Goal: Information Seeking & Learning: Learn about a topic

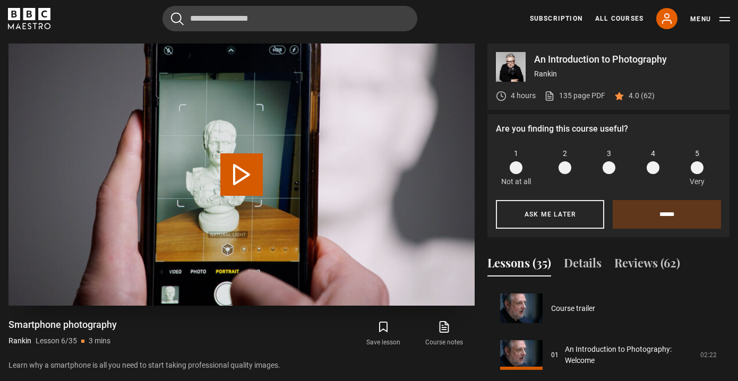
scroll to position [234, 0]
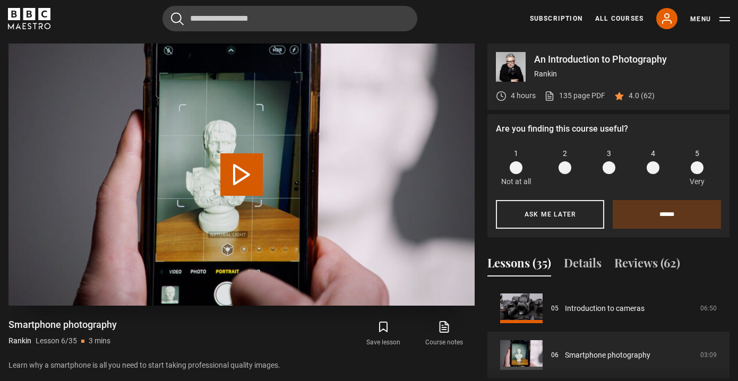
click at [245, 178] on button "Play Lesson Smartphone photography" at bounding box center [241, 174] width 42 height 42
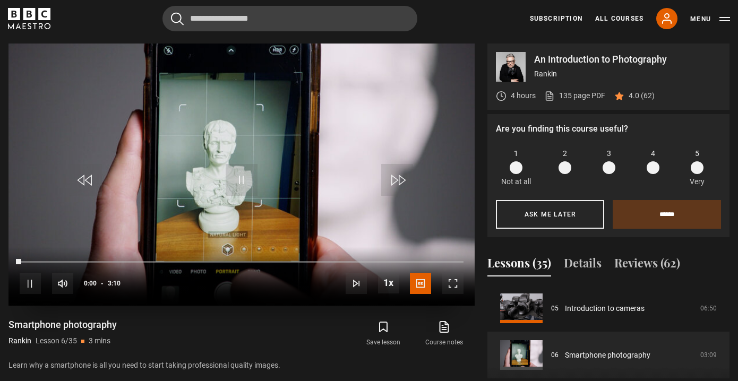
click at [453, 280] on span "Video Player" at bounding box center [452, 283] width 21 height 21
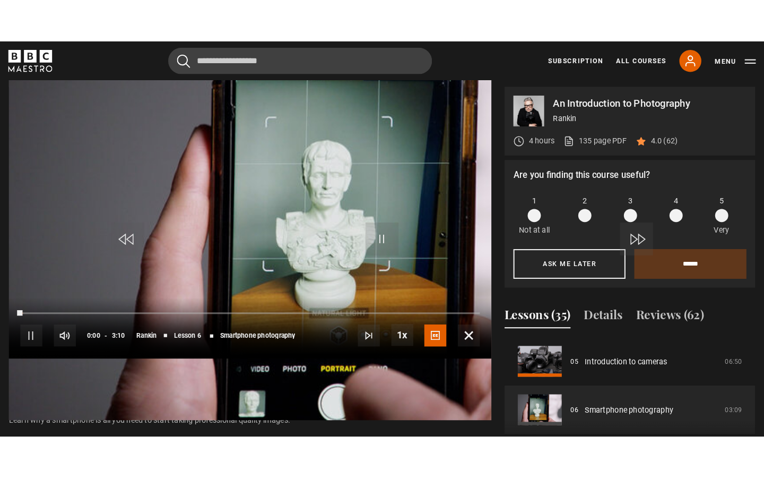
scroll to position [0, 0]
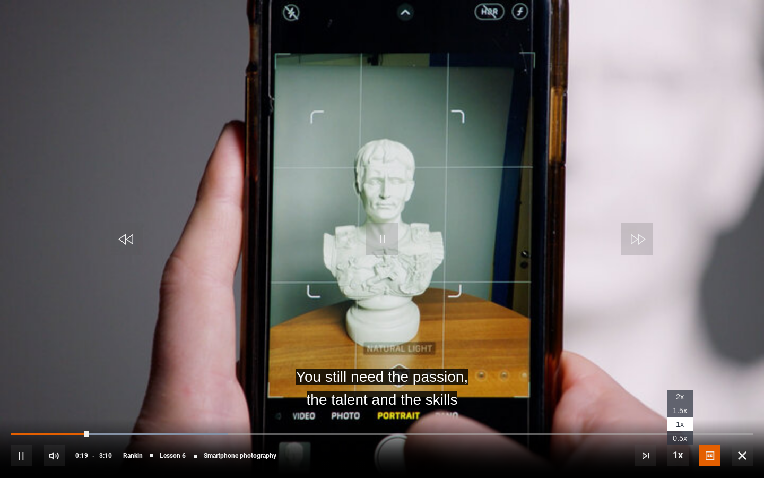
click at [682, 381] on span "Video Player" at bounding box center [678, 454] width 21 height 21
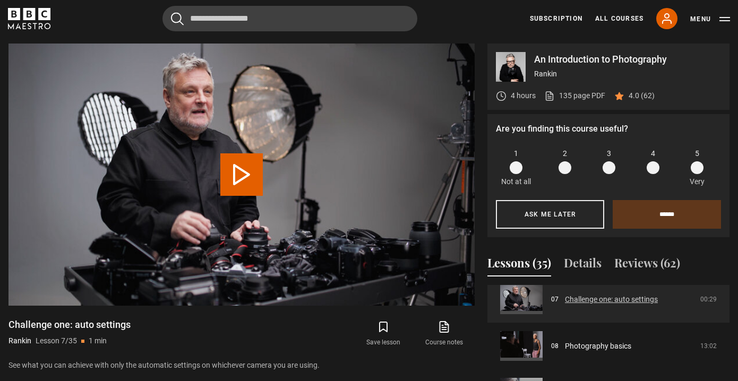
scroll to position [335, 0]
click at [245, 168] on button "Play Lesson Challenge one: auto settings" at bounding box center [241, 174] width 42 height 42
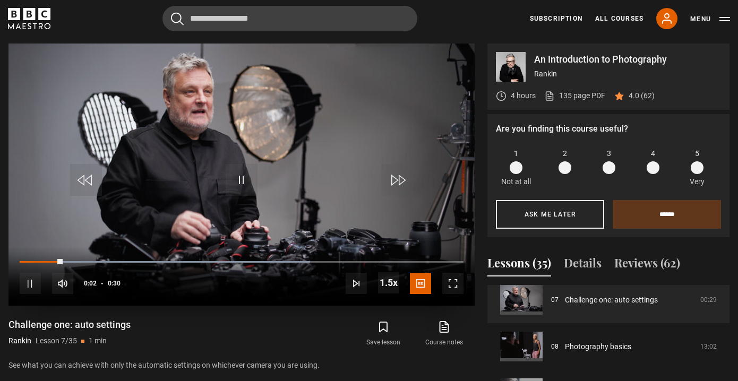
click at [454, 284] on span "Video Player" at bounding box center [452, 283] width 21 height 21
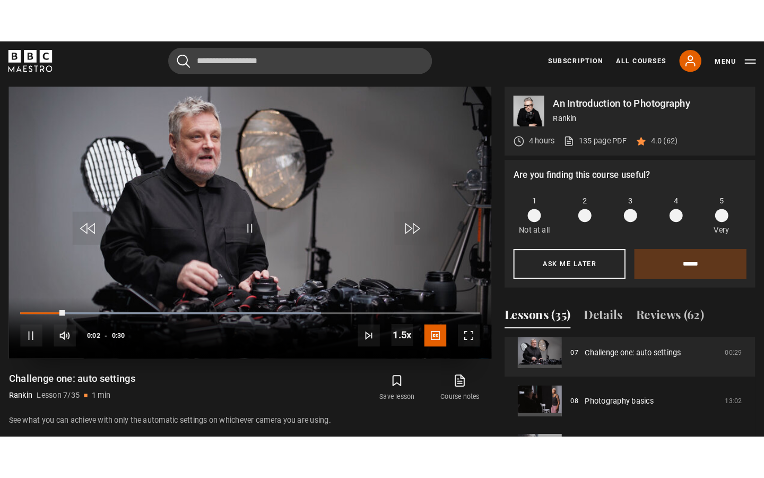
scroll to position [0, 0]
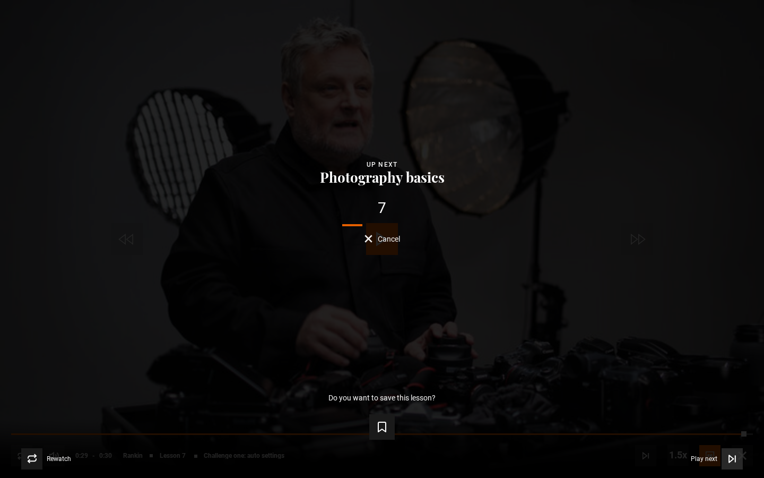
click at [733, 381] on span "Video Player" at bounding box center [732, 458] width 21 height 21
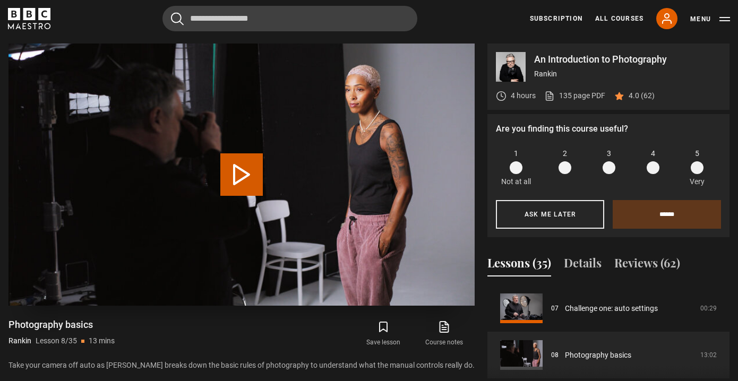
click at [237, 177] on button "Play Lesson Photography basics" at bounding box center [241, 174] width 42 height 42
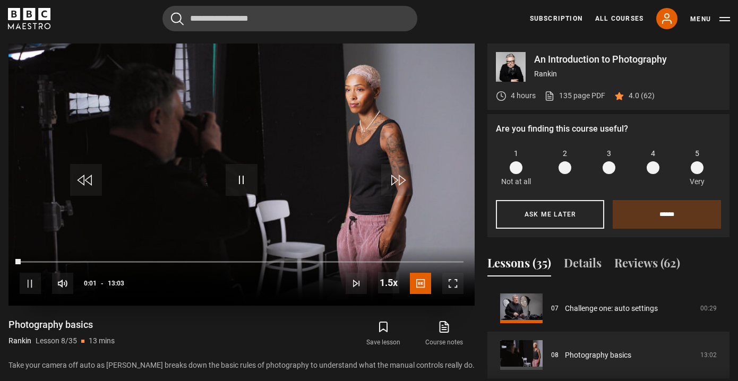
click at [455, 283] on span "Video Player" at bounding box center [452, 283] width 21 height 21
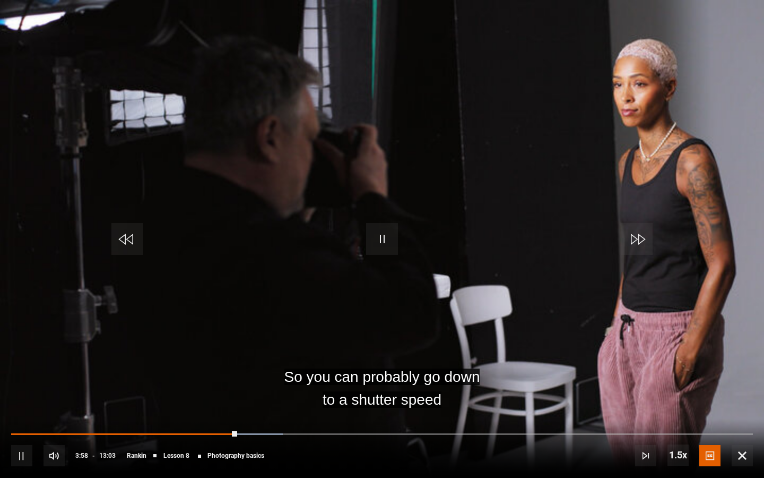
click at [370, 241] on span "Video Player" at bounding box center [382, 239] width 32 height 32
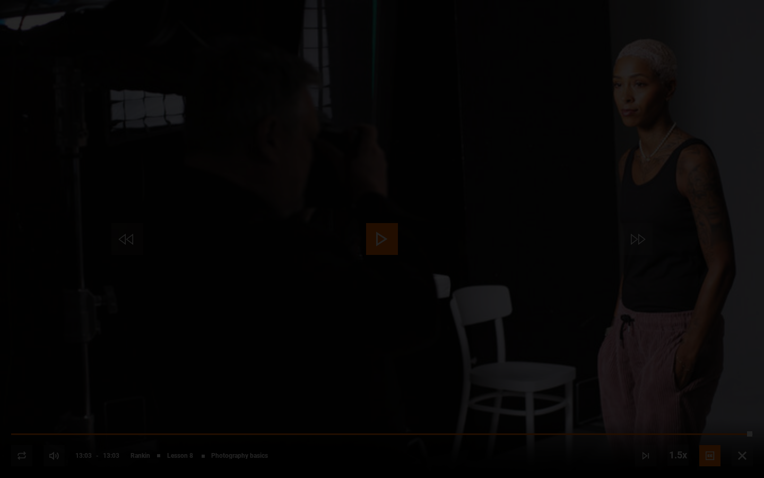
click at [737, 381] on div "Lesson Completed Up next Camera lenses Cancel Do you want to save this lesson? …" at bounding box center [382, 239] width 764 height 478
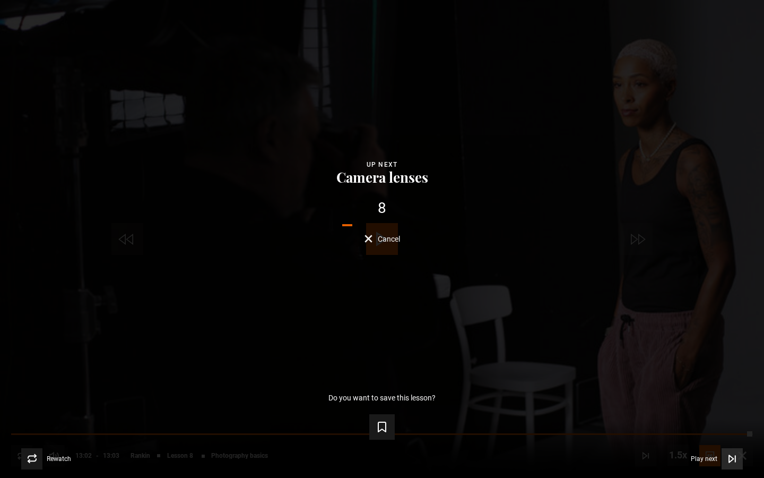
click at [737, 381] on icon "Video Player" at bounding box center [732, 458] width 11 height 11
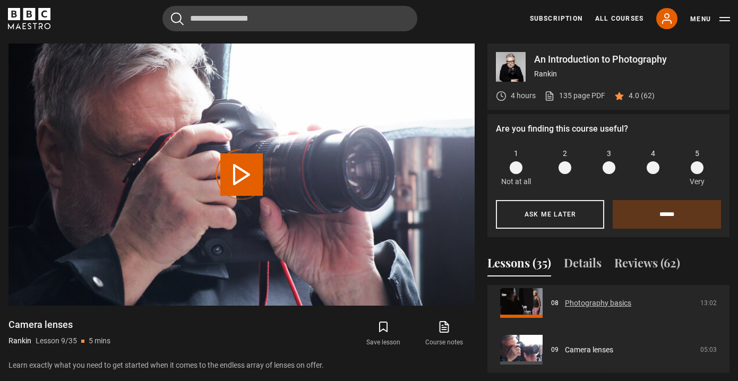
scroll to position [377, 0]
click at [625, 305] on link "Photography basics" at bounding box center [598, 304] width 66 height 11
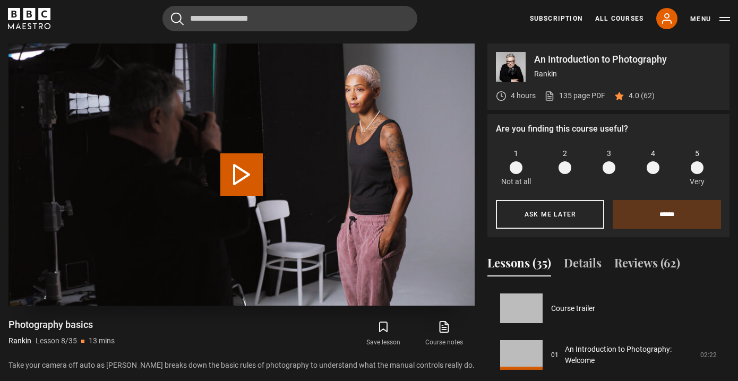
scroll to position [327, 0]
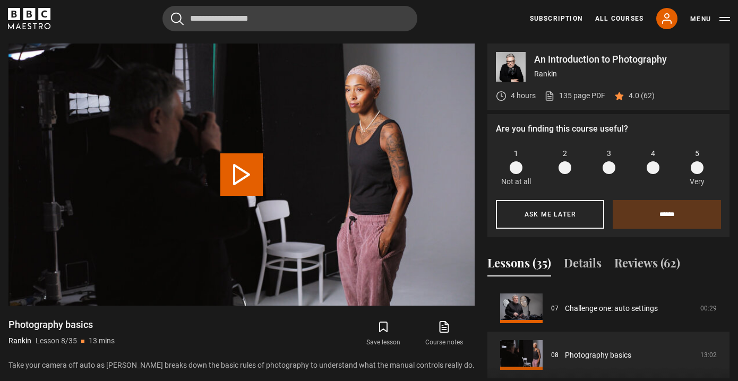
click at [385, 326] on icon "submit" at bounding box center [383, 327] width 13 height 13
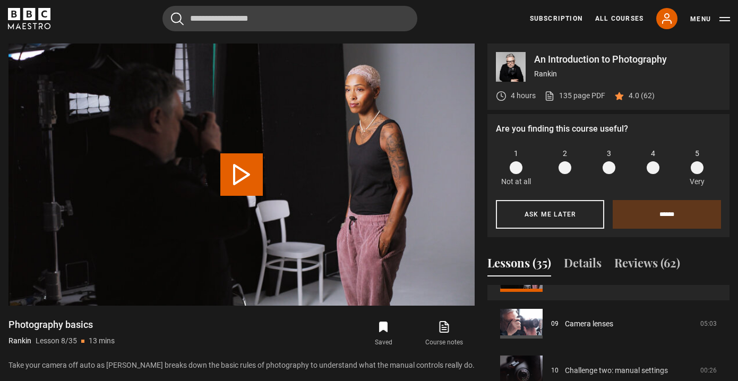
scroll to position [408, 0]
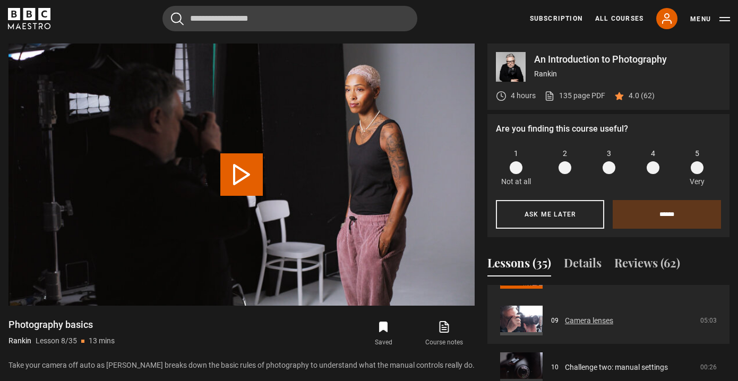
click at [582, 321] on link "Camera lenses" at bounding box center [589, 320] width 48 height 11
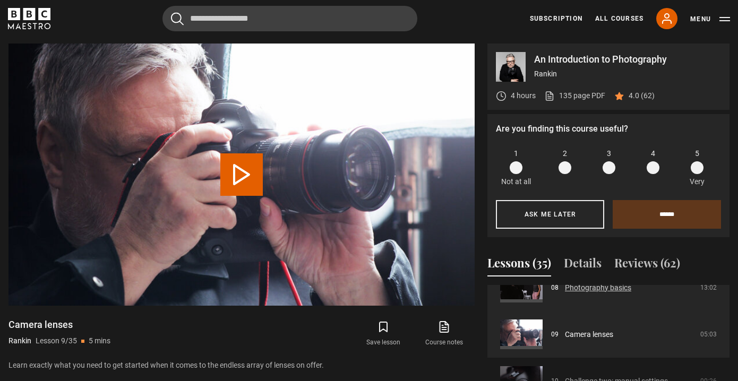
scroll to position [395, 0]
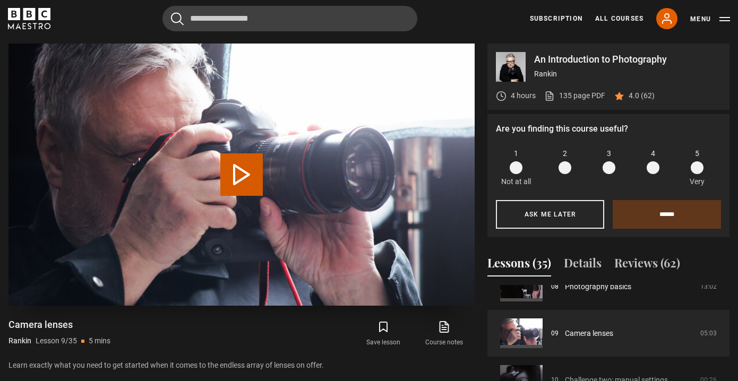
click at [242, 176] on button "Play Lesson Camera lenses" at bounding box center [241, 174] width 42 height 42
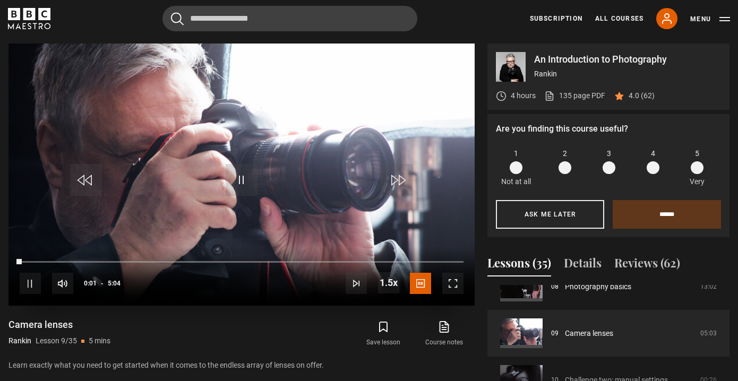
click at [456, 282] on span "Video Player" at bounding box center [452, 283] width 21 height 21
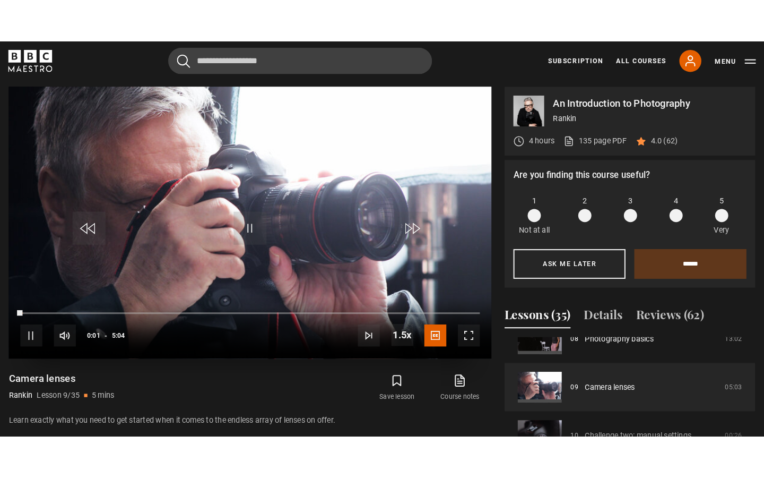
scroll to position [0, 0]
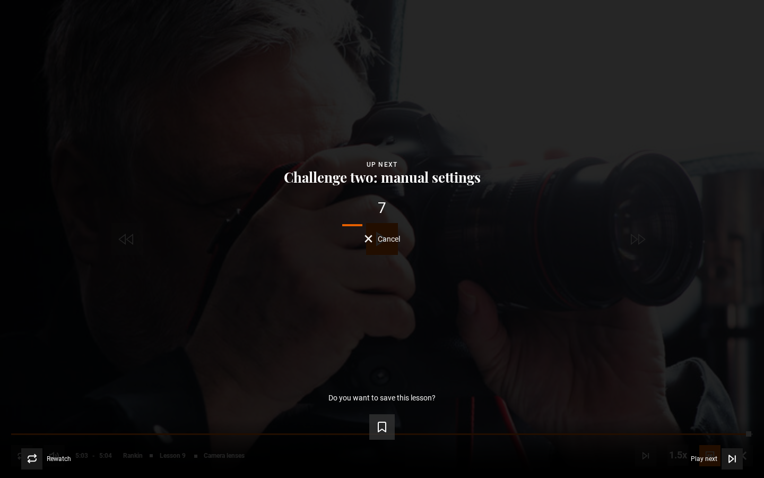
click at [389, 381] on button "Save lesson" at bounding box center [381, 426] width 25 height 25
click at [722, 381] on span "Video Player" at bounding box center [732, 458] width 21 height 21
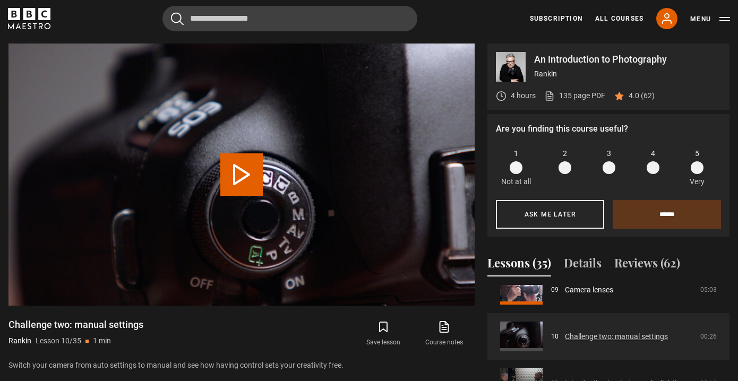
scroll to position [442, 0]
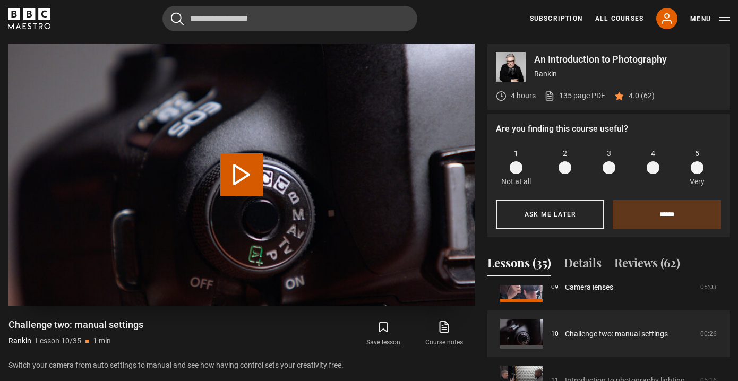
click at [242, 171] on button "Play Lesson Challenge two: manual settings" at bounding box center [241, 174] width 42 height 42
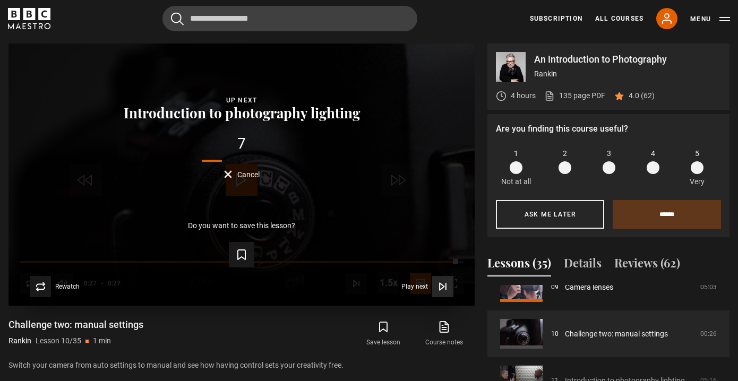
click at [453, 278] on span "Video Player" at bounding box center [442, 286] width 21 height 21
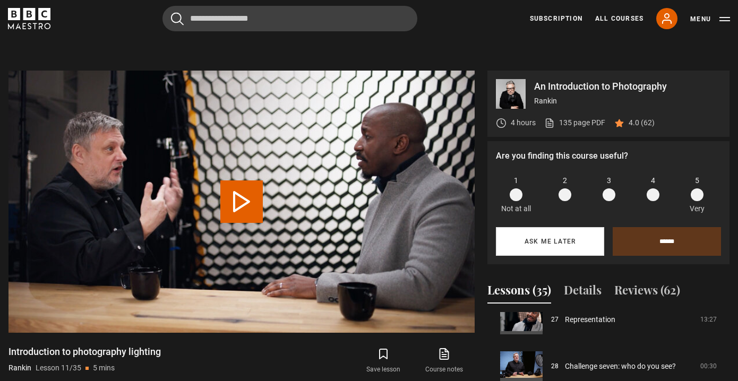
scroll to position [422, 0]
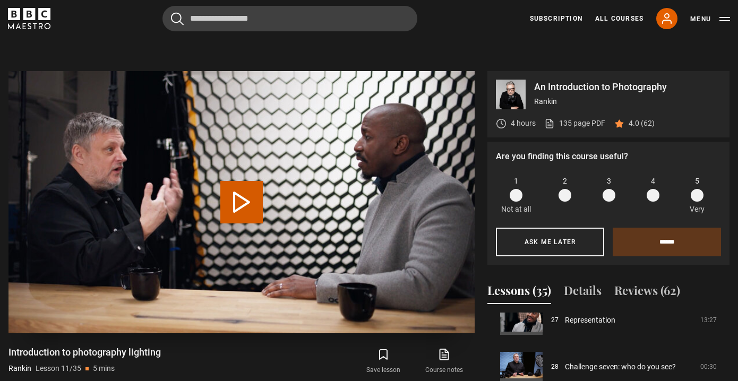
click at [253, 197] on button "Play Lesson Introduction to photography lighting" at bounding box center [241, 202] width 42 height 42
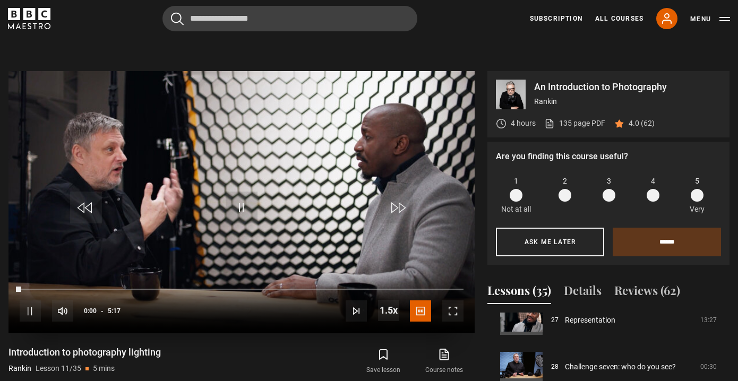
click at [461, 309] on span "Video Player" at bounding box center [452, 310] width 21 height 21
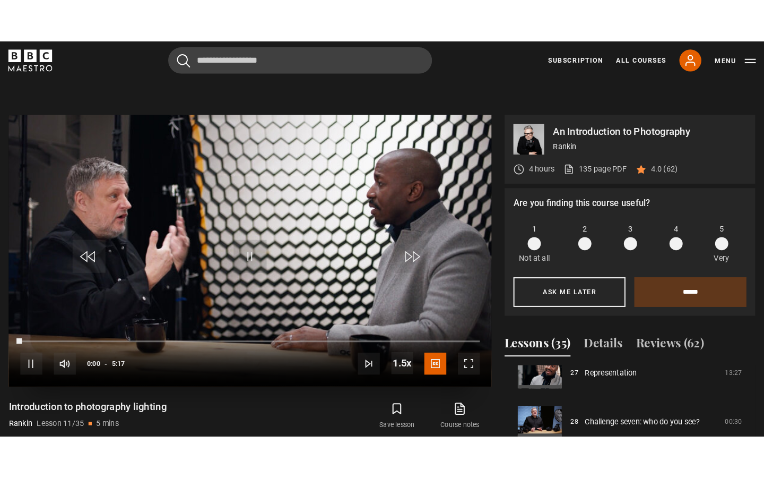
scroll to position [0, 0]
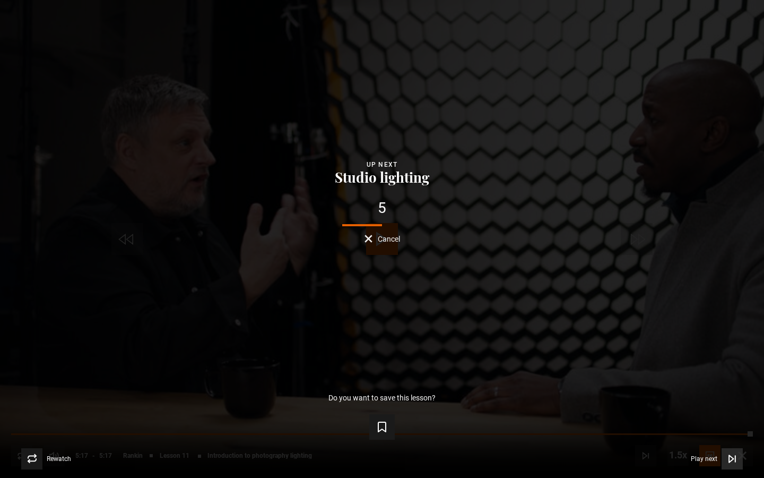
click at [729, 381] on span "Video Player" at bounding box center [732, 458] width 21 height 21
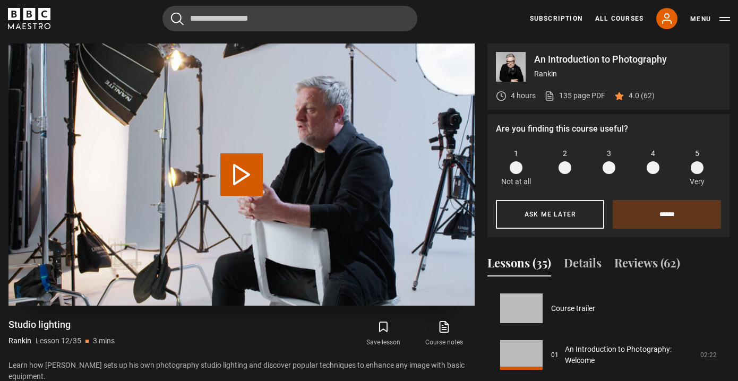
scroll to position [514, 0]
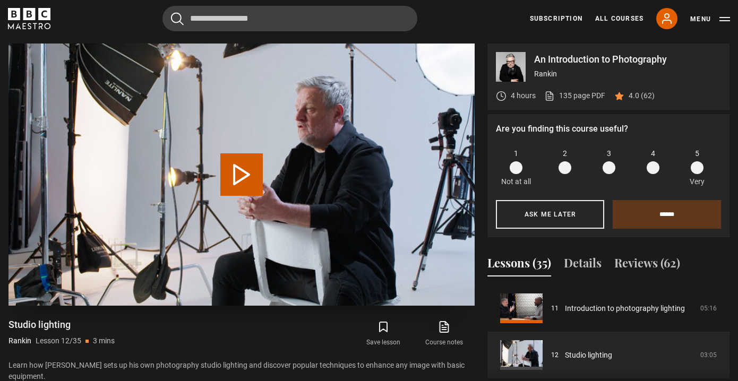
click at [236, 177] on button "Play Lesson Studio lighting" at bounding box center [241, 174] width 42 height 42
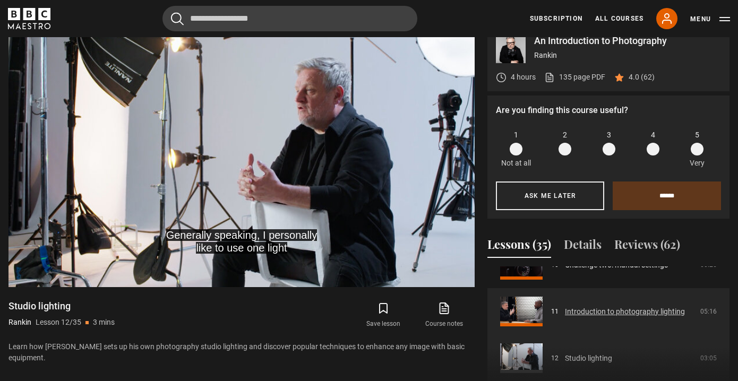
scroll to position [520, 0]
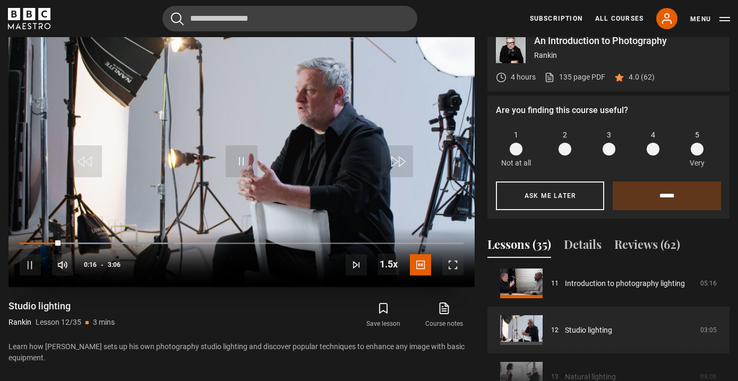
click at [448, 264] on span "Video Player" at bounding box center [452, 264] width 21 height 21
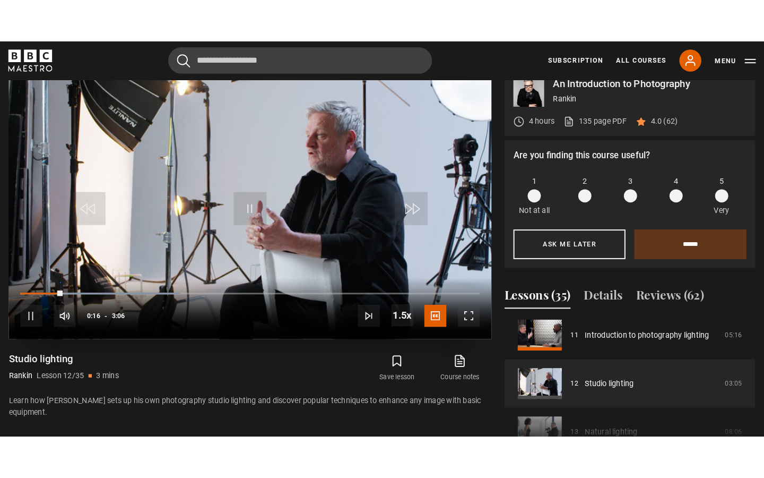
scroll to position [0, 0]
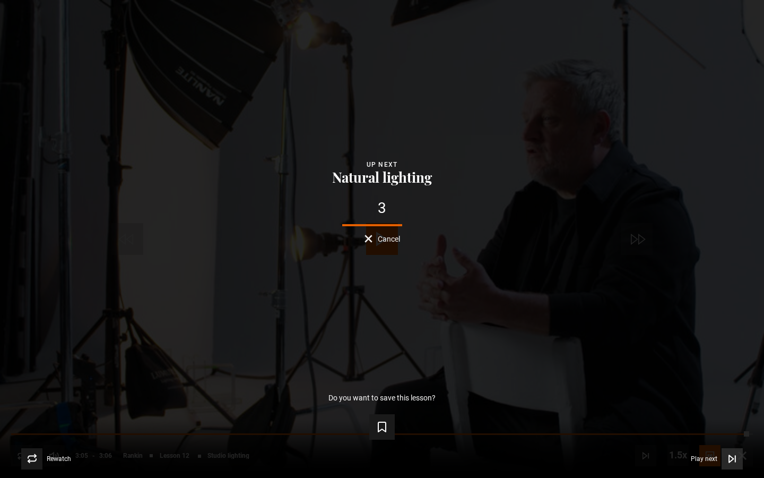
click at [728, 381] on span "Video Player" at bounding box center [732, 458] width 21 height 21
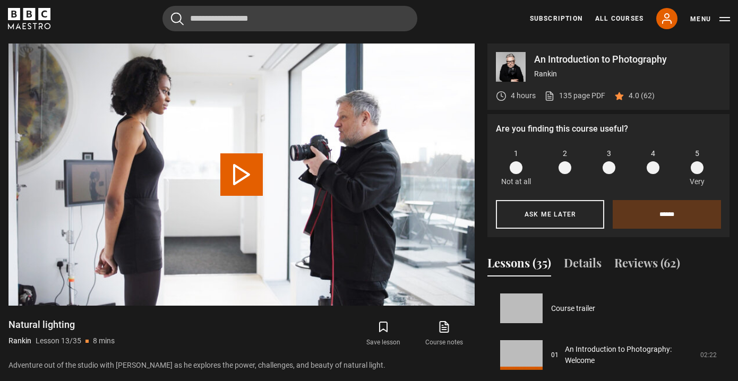
scroll to position [560, 0]
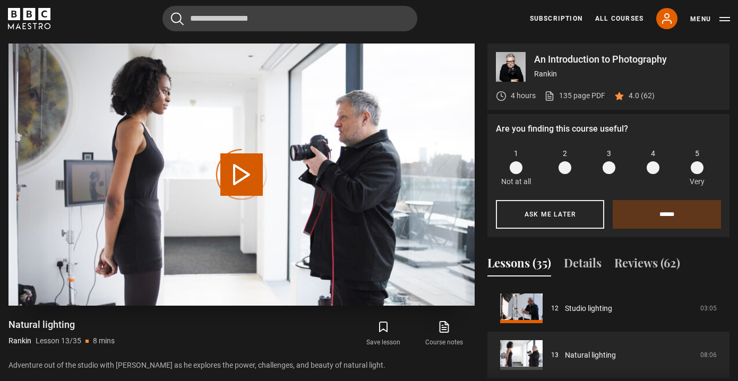
click at [234, 180] on div "Video Player is loading." at bounding box center [241, 174] width 53 height 53
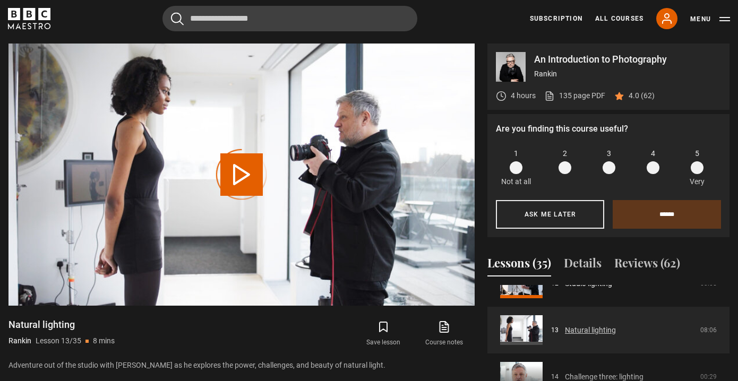
scroll to position [586, 0]
click at [565, 324] on link "Natural lighting" at bounding box center [590, 329] width 51 height 11
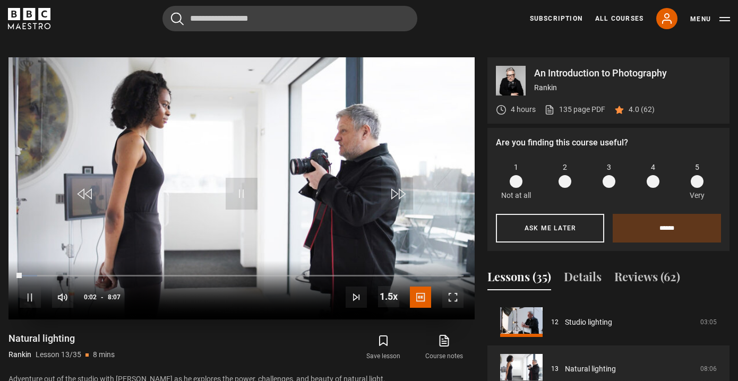
scroll to position [438, 0]
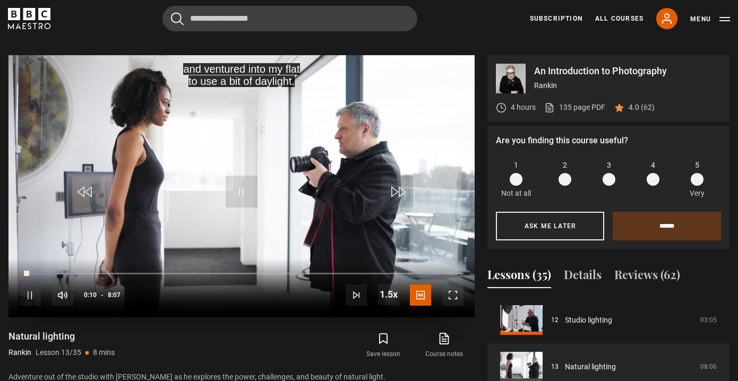
click at [454, 297] on span "Video Player" at bounding box center [452, 294] width 21 height 21
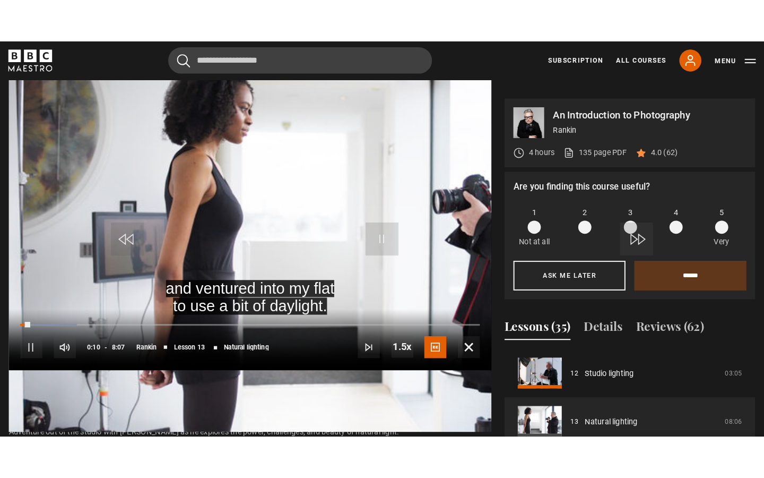
scroll to position [0, 0]
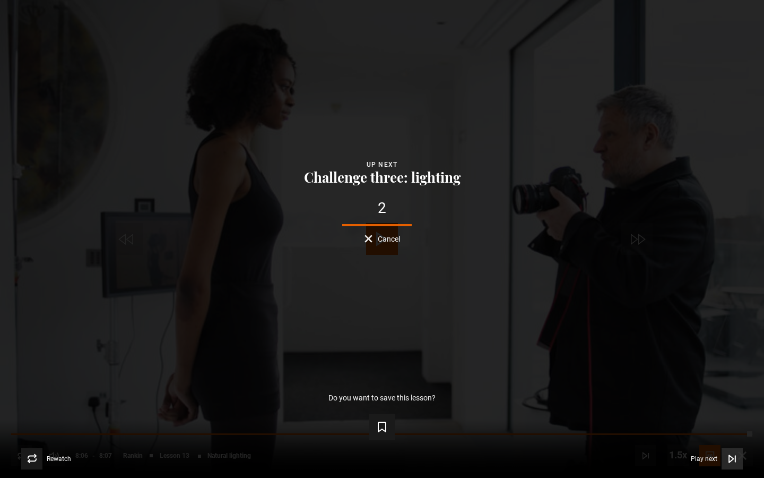
click at [733, 381] on icon "Video Player" at bounding box center [732, 458] width 11 height 11
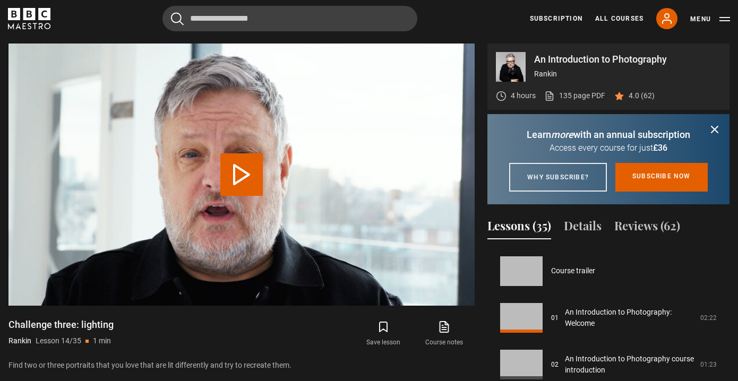
scroll to position [607, 0]
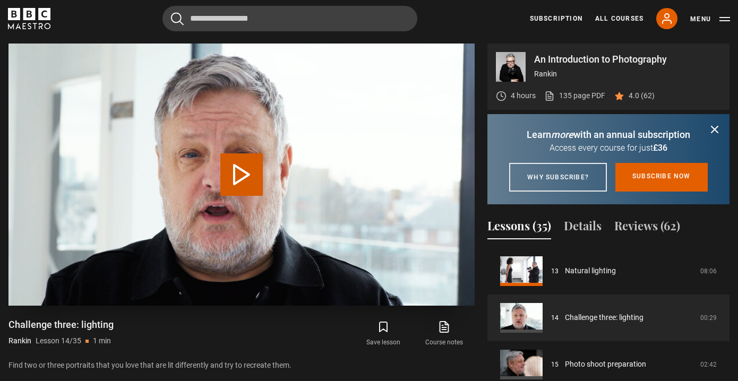
click at [249, 165] on button "Play Lesson Challenge three: lighting" at bounding box center [241, 174] width 42 height 42
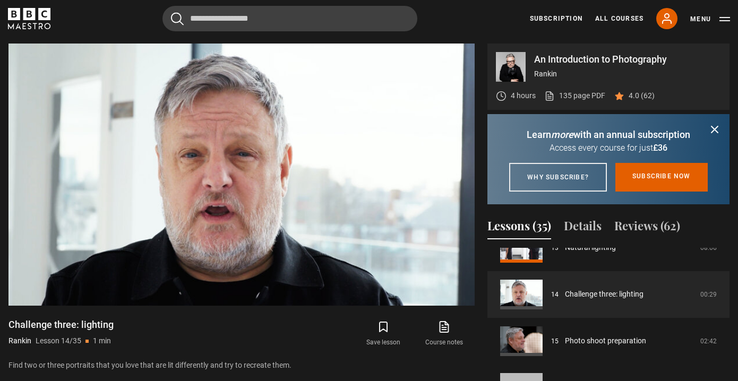
scroll to position [632, 0]
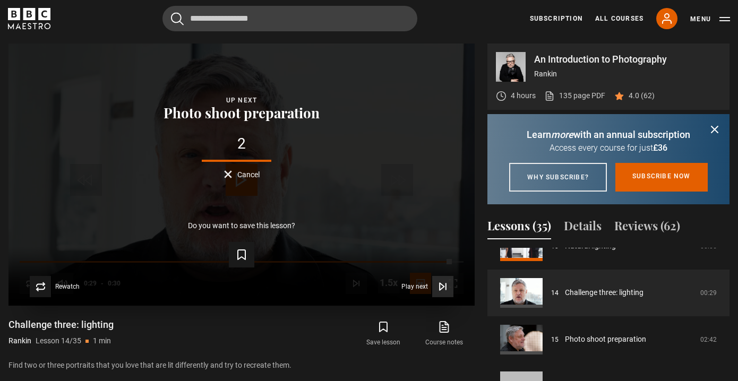
click at [444, 289] on icon "Video Player" at bounding box center [442, 286] width 11 height 11
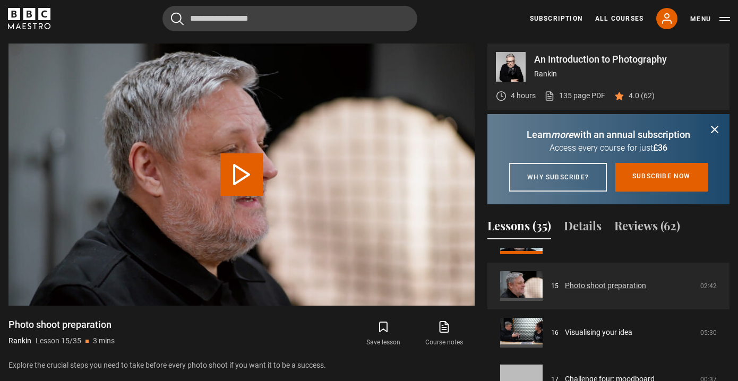
scroll to position [687, 0]
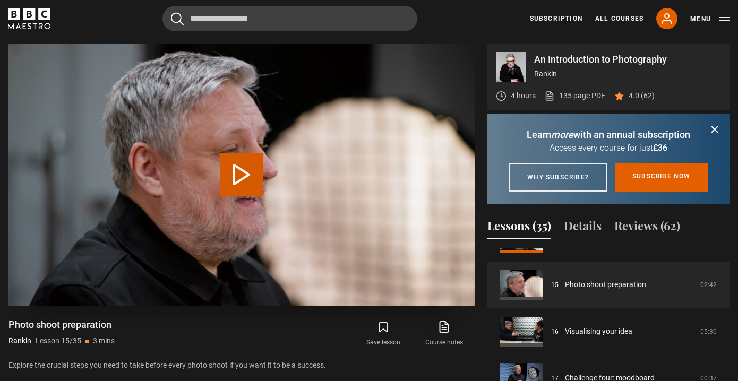
click at [236, 171] on button "Play Lesson Photo shoot preparation" at bounding box center [241, 174] width 42 height 42
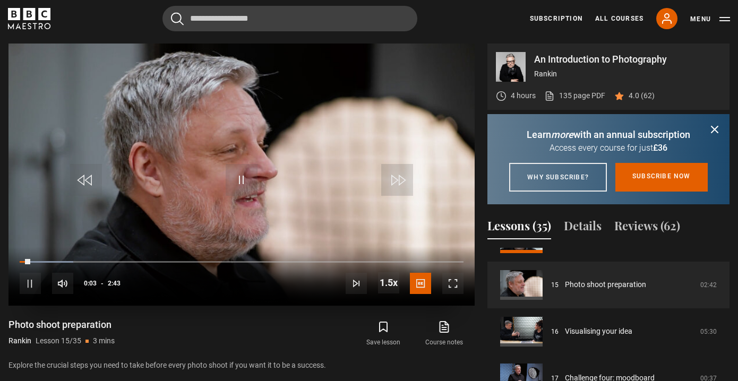
click at [454, 282] on span "Video Player" at bounding box center [452, 283] width 21 height 21
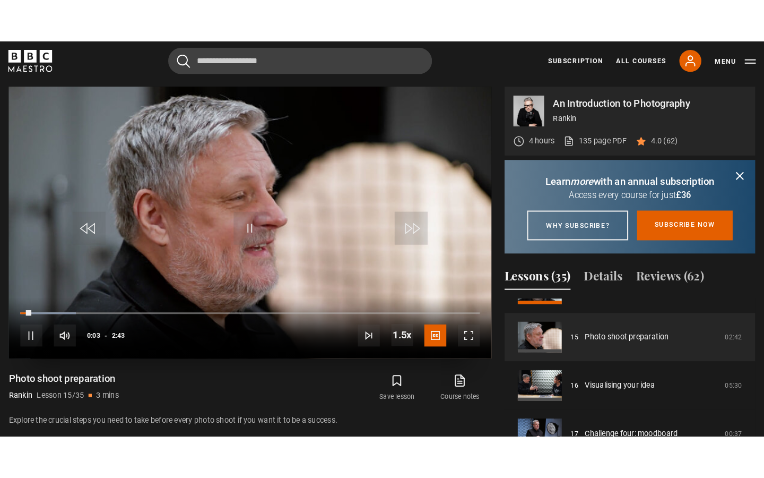
scroll to position [0, 0]
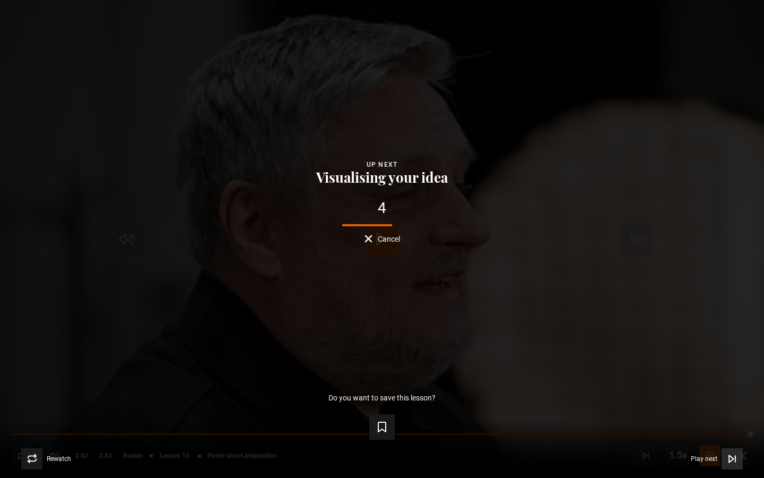
click at [732, 381] on icon "Video Player" at bounding box center [732, 458] width 11 height 11
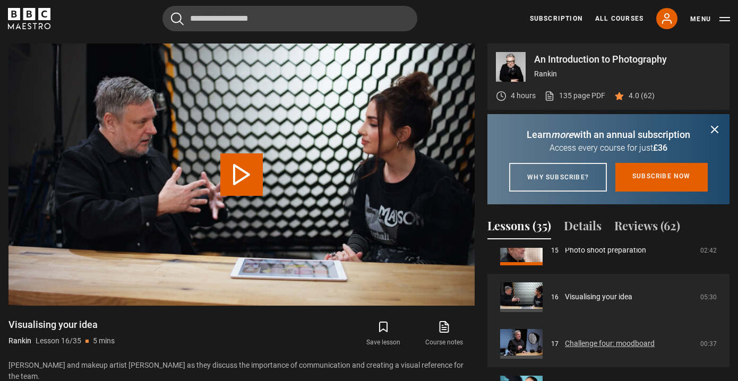
scroll to position [724, 0]
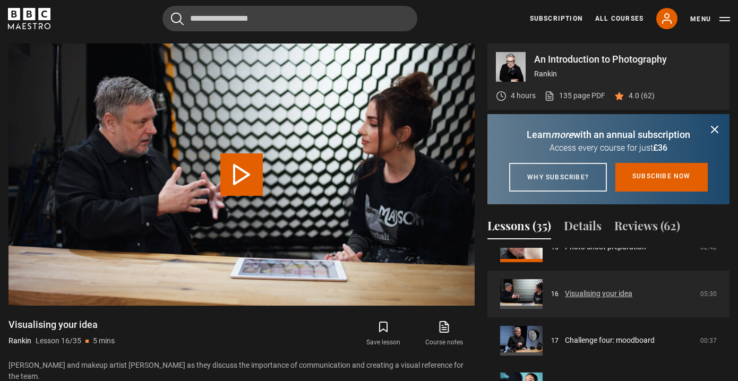
click at [565, 299] on link "Visualising your idea" at bounding box center [598, 293] width 67 height 11
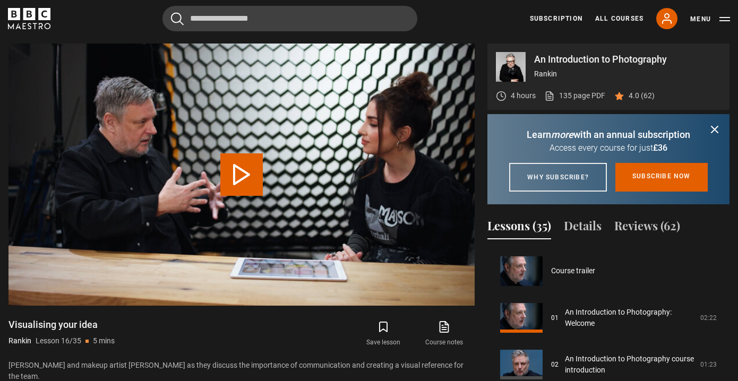
scroll to position [701, 0]
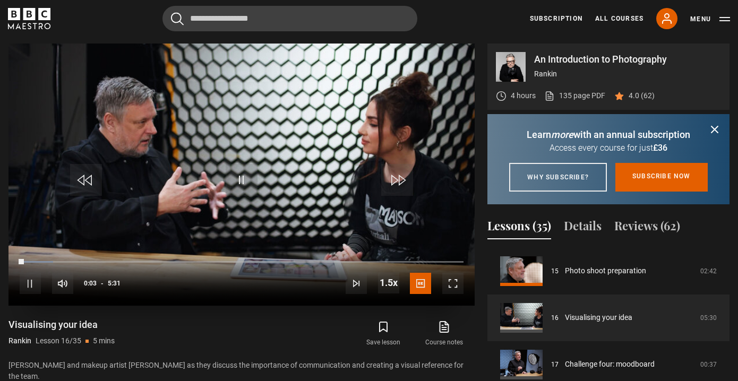
click at [459, 282] on span "Video Player" at bounding box center [452, 283] width 21 height 21
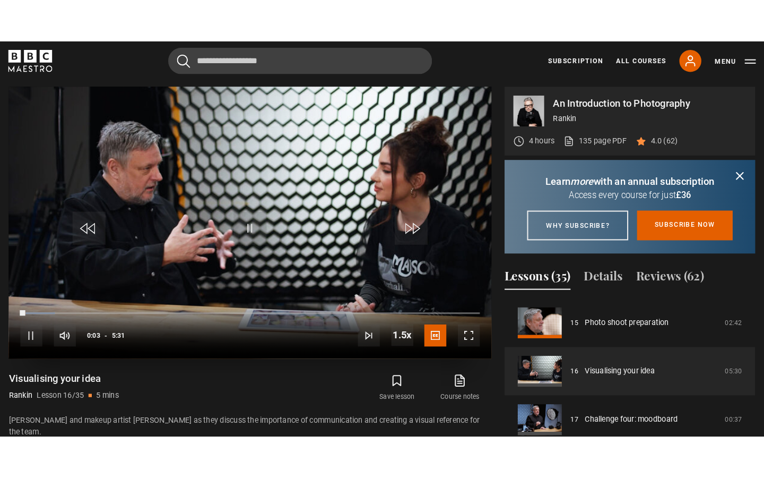
scroll to position [0, 0]
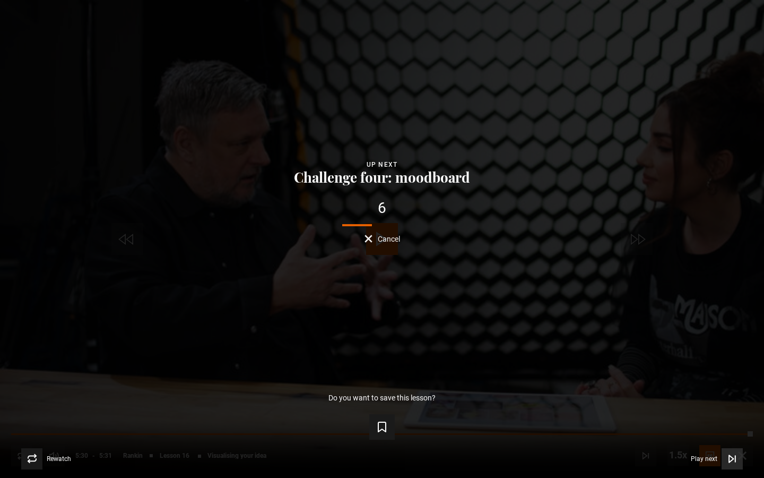
click at [723, 381] on span "Video Player" at bounding box center [732, 458] width 21 height 21
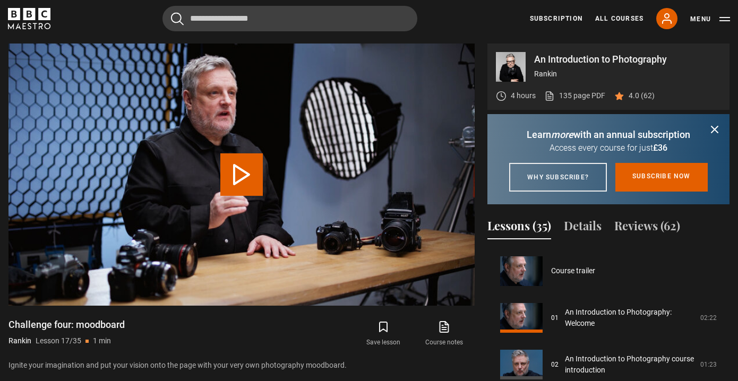
scroll to position [747, 0]
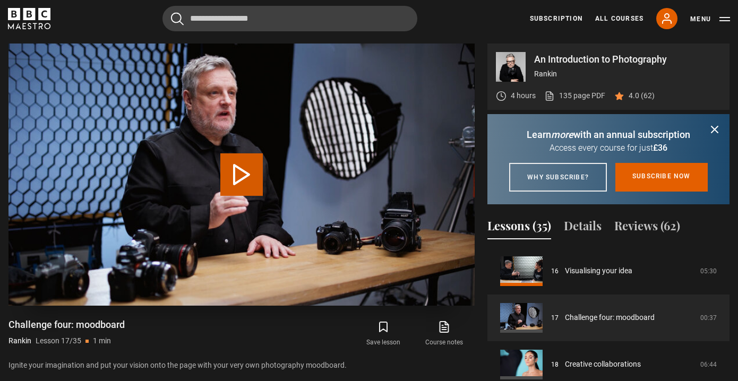
click at [240, 172] on button "Play Lesson Challenge four: moodboard" at bounding box center [241, 174] width 42 height 42
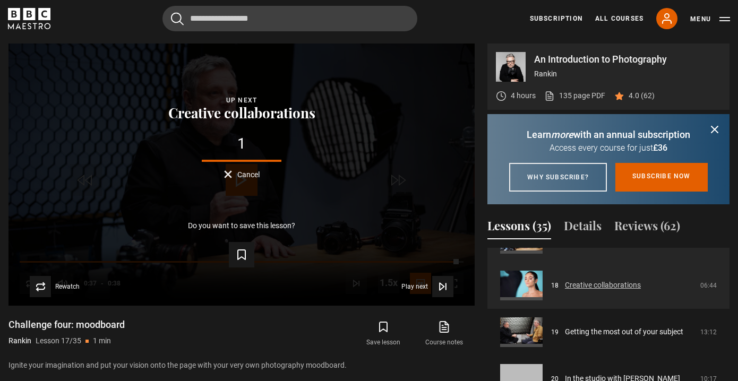
scroll to position [827, 0]
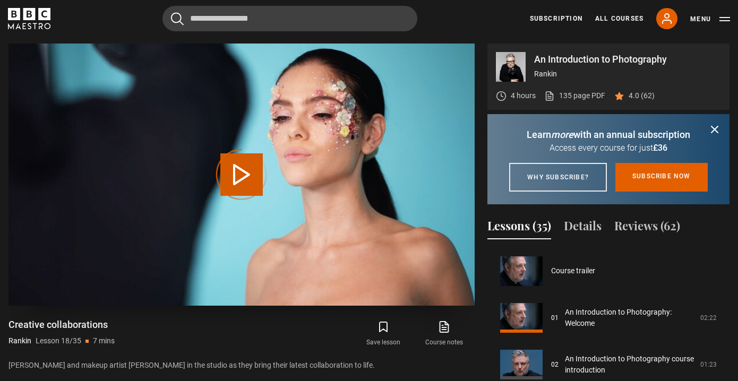
scroll to position [794, 0]
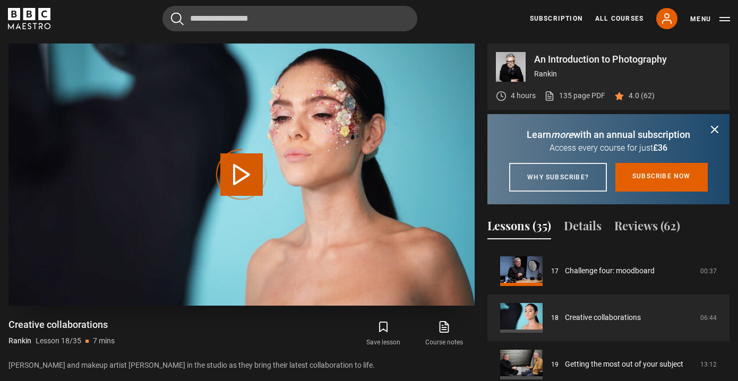
click at [239, 174] on div "Video Player is loading." at bounding box center [241, 174] width 53 height 53
click at [240, 169] on div "Video Player is loading." at bounding box center [241, 174] width 53 height 53
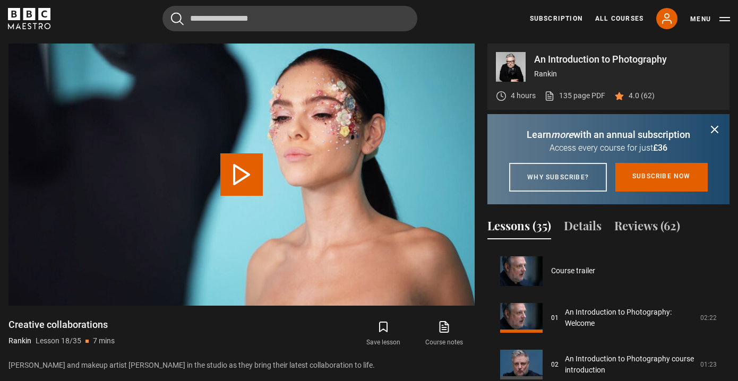
scroll to position [794, 0]
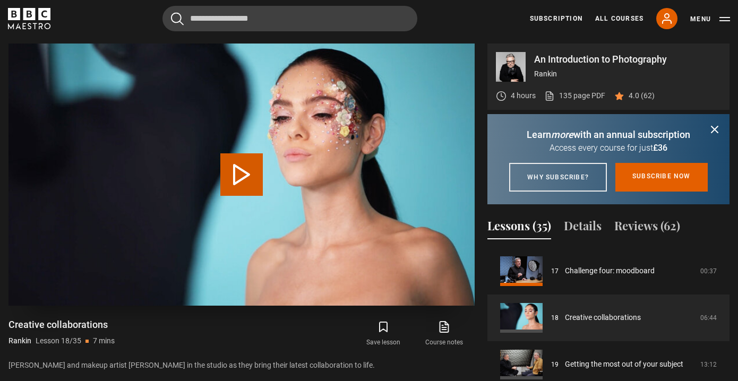
click at [244, 171] on button "Play Lesson Creative collaborations" at bounding box center [241, 174] width 42 height 42
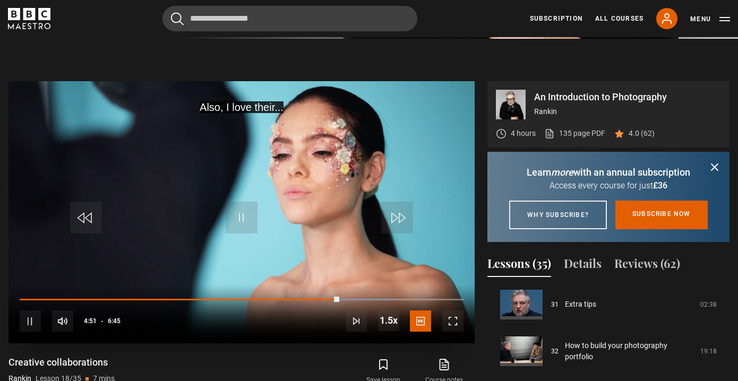
scroll to position [412, 0]
